Goal: Task Accomplishment & Management: Manage account settings

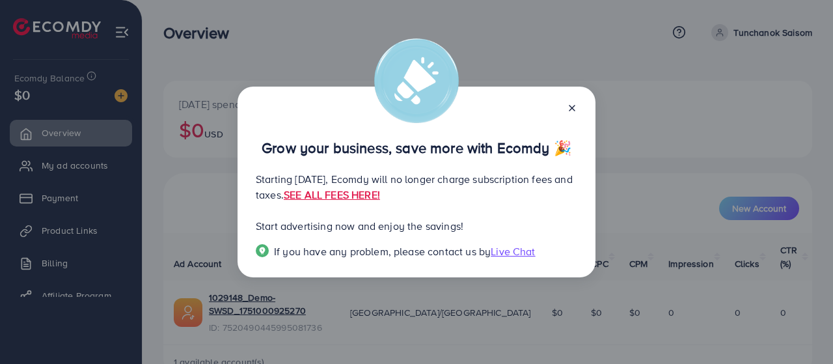
click at [572, 103] on icon at bounding box center [572, 108] width 10 height 10
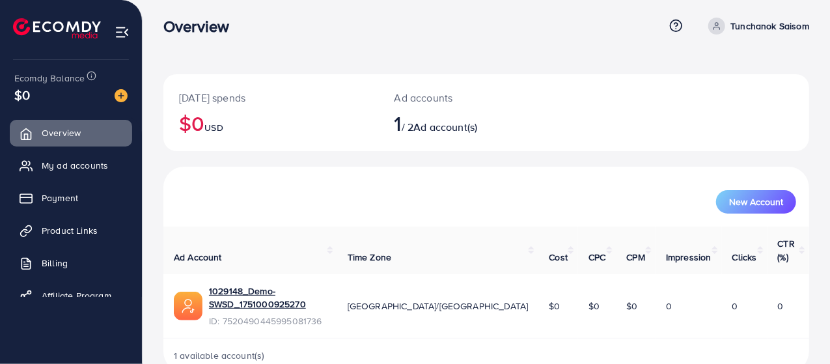
scroll to position [9, 0]
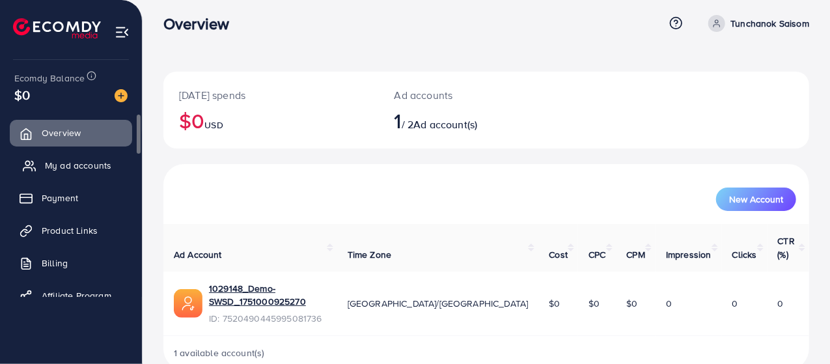
click at [57, 169] on span "My ad accounts" at bounding box center [78, 165] width 66 height 13
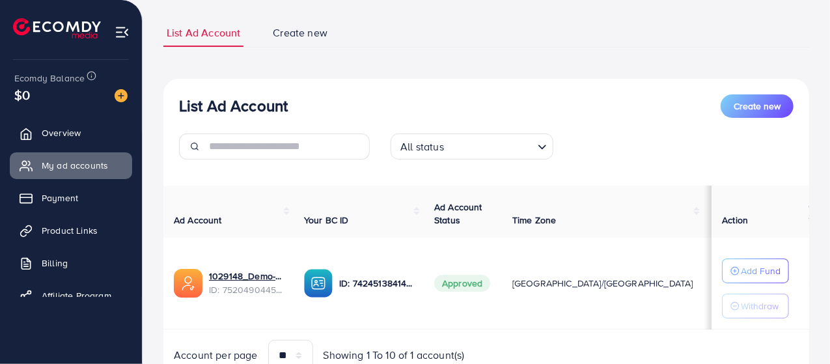
scroll to position [130, 0]
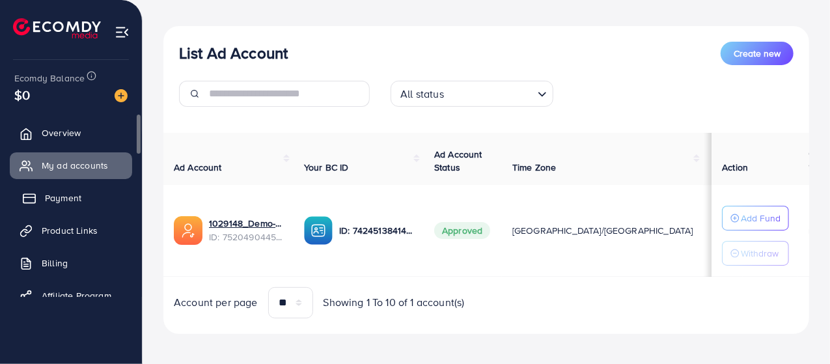
click at [89, 199] on link "Payment" at bounding box center [71, 198] width 122 height 26
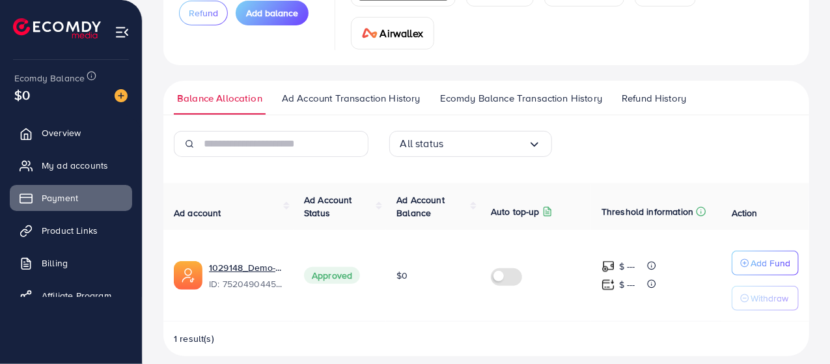
scroll to position [159, 0]
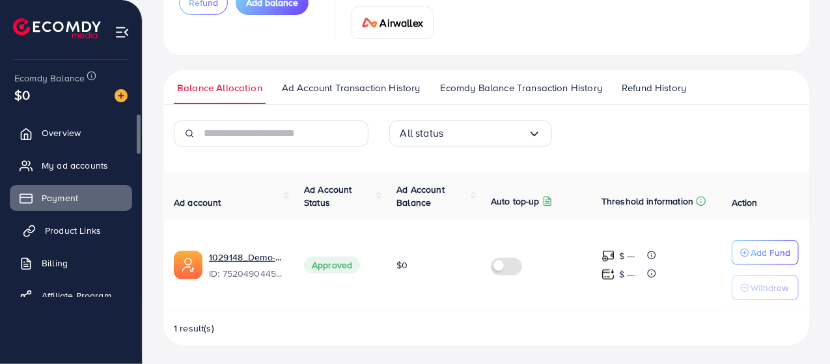
click at [96, 234] on span "Product Links" at bounding box center [73, 230] width 56 height 13
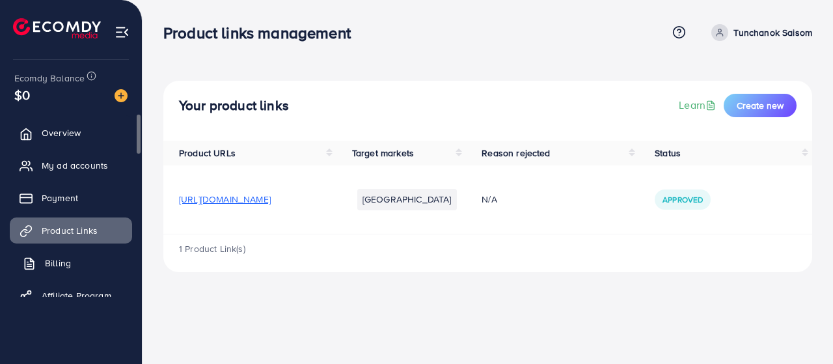
click at [64, 254] on link "Billing" at bounding box center [71, 263] width 122 height 26
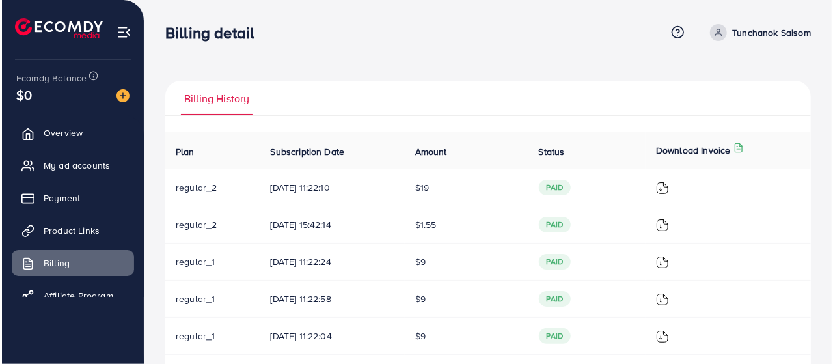
scroll to position [57, 0]
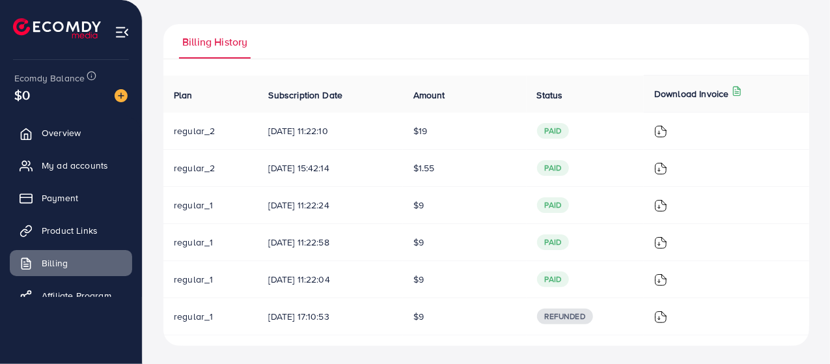
click at [667, 130] on img at bounding box center [660, 131] width 13 height 13
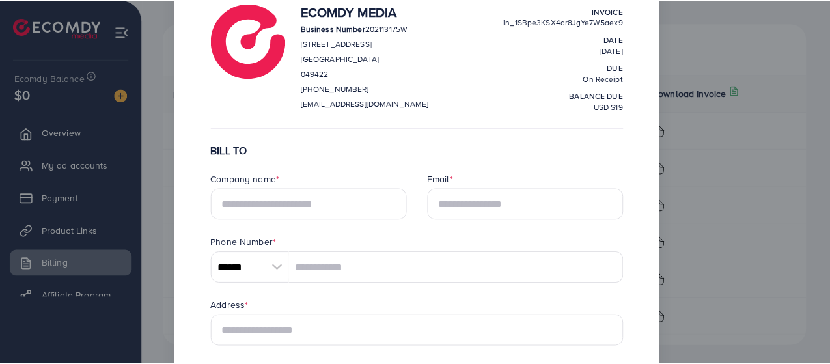
scroll to position [0, 0]
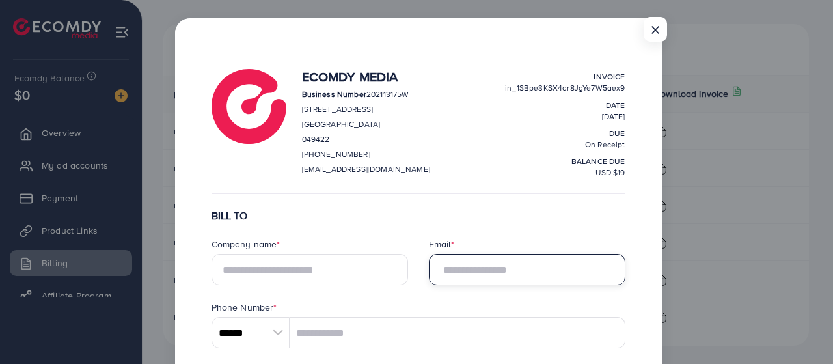
click at [447, 267] on input "Email *" at bounding box center [527, 269] width 197 height 31
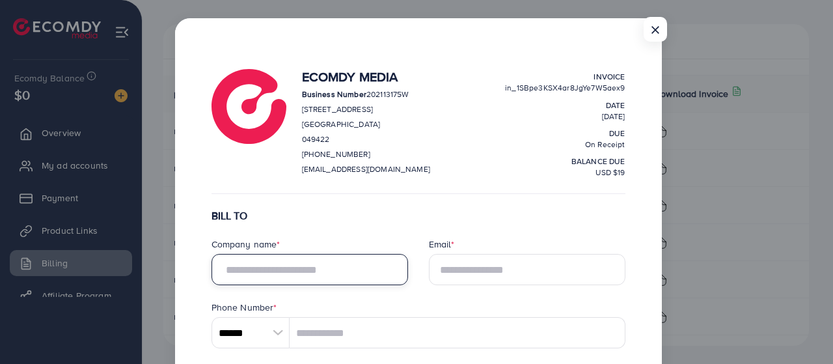
click at [381, 268] on input "text" at bounding box center [310, 269] width 197 height 31
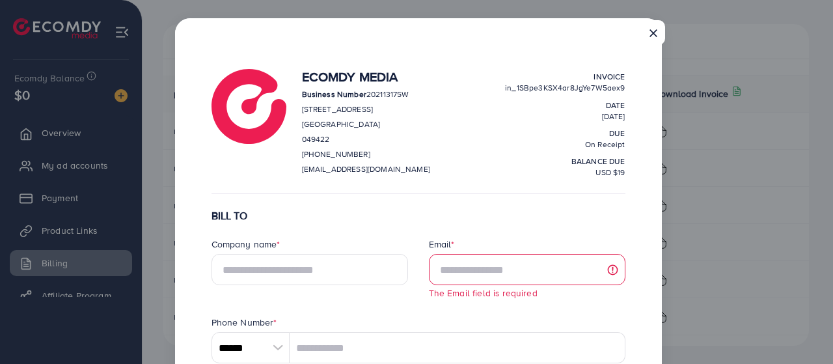
click at [651, 31] on button "×" at bounding box center [653, 32] width 23 height 25
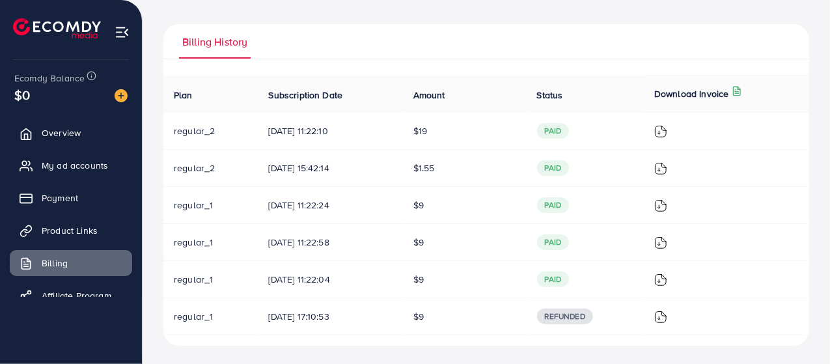
click at [561, 64] on div "Billing History Plan Subscription Date Amount Status Download Invoice regular_2…" at bounding box center [486, 185] width 646 height 322
click at [538, 12] on div "Billing History Plan Subscription Date Amount Status Download Invoice regular_2…" at bounding box center [486, 154] width 687 height 423
